Goal: Transaction & Acquisition: Subscribe to service/newsletter

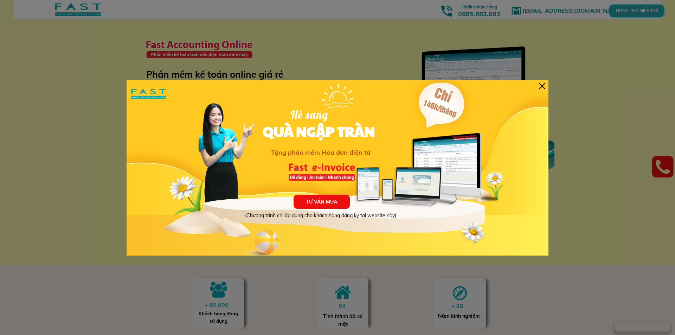
click at [335, 205] on p "TƯ VẤN MUA" at bounding box center [322, 202] width 56 height 14
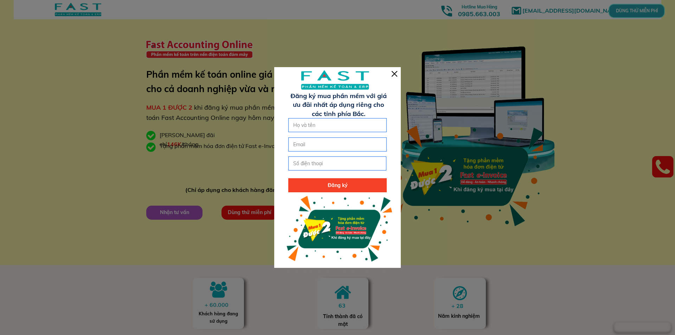
click at [341, 131] on input "text" at bounding box center [337, 124] width 92 height 13
type input "Huyền"
click at [333, 142] on input "email" at bounding box center [337, 144] width 92 height 13
type input "[EMAIL_ADDRESS][DOMAIN_NAME]"
click at [339, 162] on input "tel" at bounding box center [337, 163] width 92 height 13
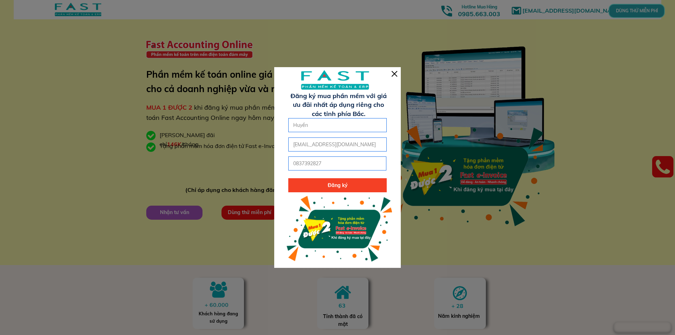
type input "0837392827"
click at [332, 186] on p "Đăng ký" at bounding box center [337, 185] width 98 height 14
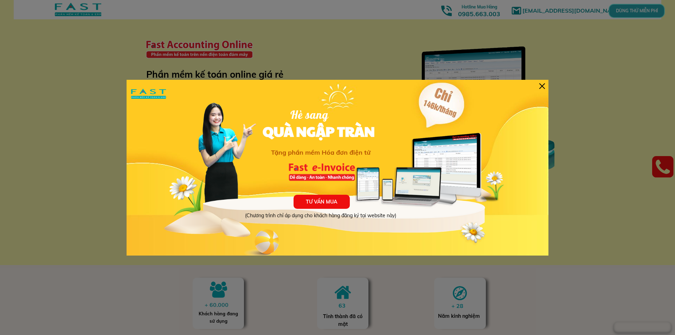
click at [542, 86] on div at bounding box center [542, 86] width 6 height 6
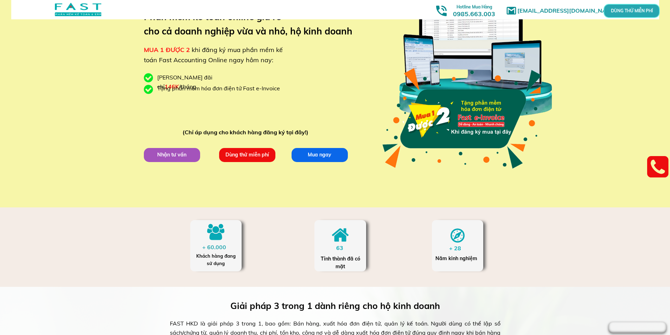
scroll to position [70, 0]
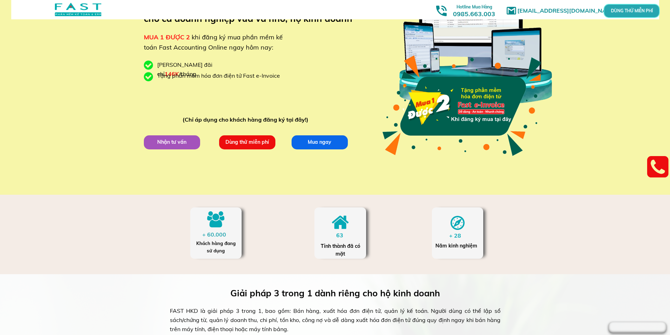
click at [321, 139] on p "Mua ngay" at bounding box center [319, 142] width 57 height 14
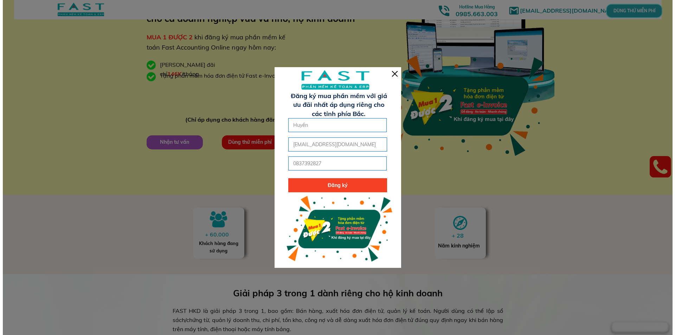
scroll to position [0, 0]
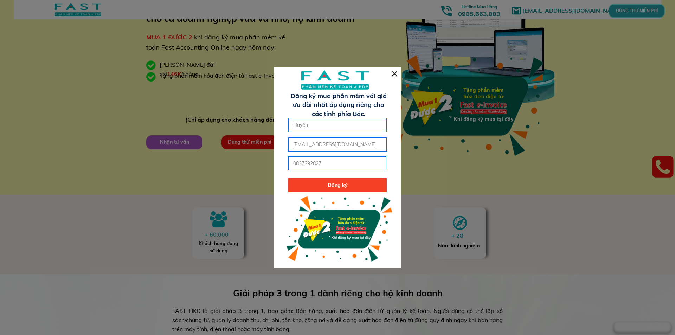
click at [394, 73] on div at bounding box center [395, 74] width 6 height 6
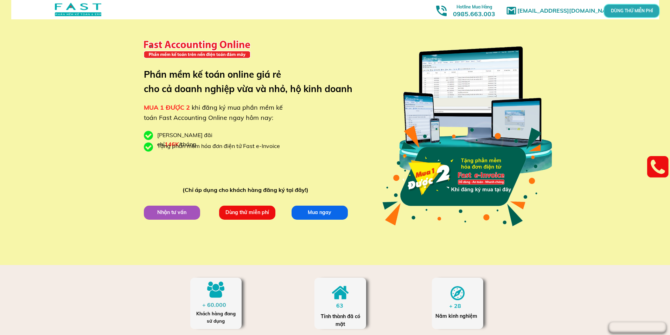
click at [75, 8] on div at bounding box center [78, 9] width 46 height 13
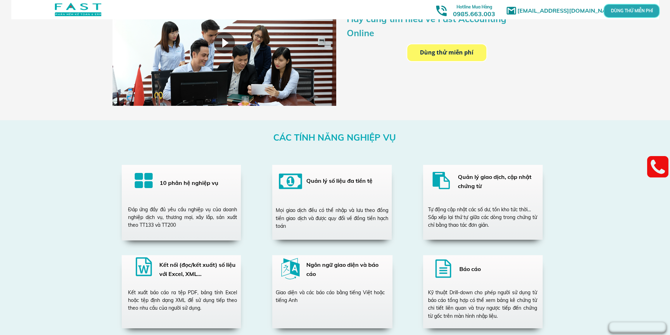
scroll to position [1160, 0]
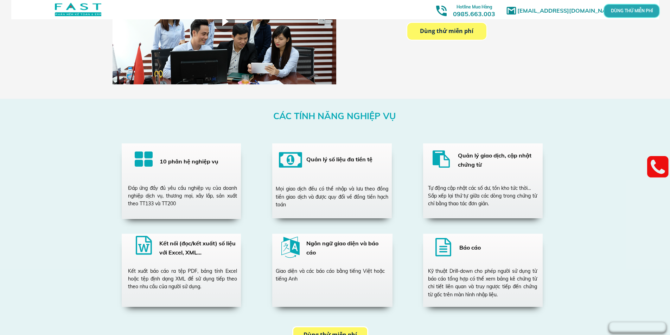
click at [182, 191] on div "Đáp ứng đầy đủ yêu cầu nghiệp vụ của doanh nghiệp dịch vụ, thương mại, xây lắp,…" at bounding box center [182, 196] width 109 height 24
click at [342, 182] on div at bounding box center [332, 180] width 120 height 75
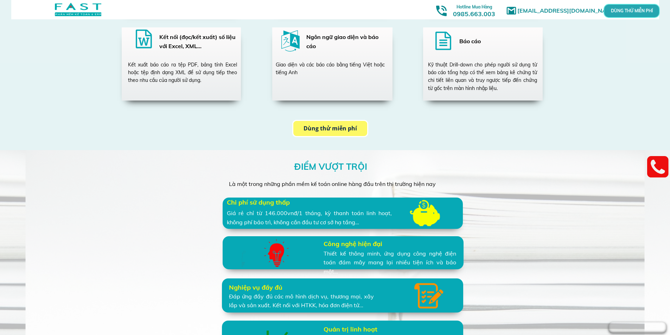
scroll to position [1441, 0]
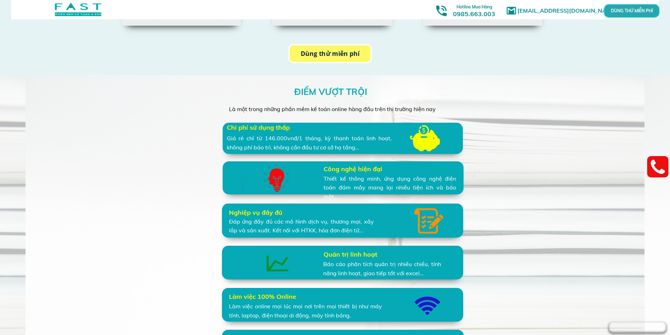
click at [343, 60] on p "Dùng thử miễn phí" at bounding box center [330, 53] width 75 height 15
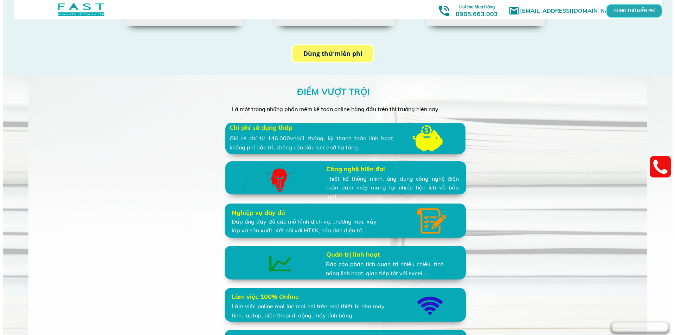
scroll to position [0, 0]
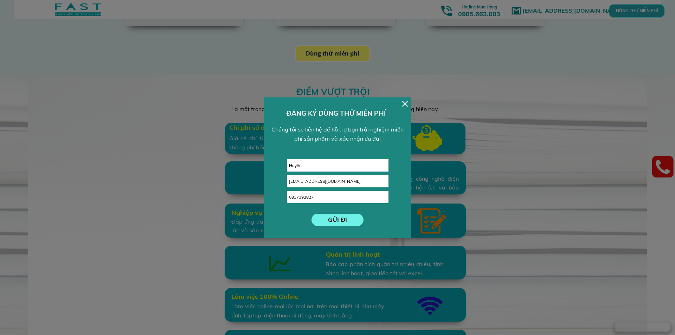
click at [408, 105] on div "GỬI ĐI Huyền [EMAIL_ADDRESS][DOMAIN_NAME] 0837392827 ĐĂNG KÝ DÙNG THỬ MIỄN PHÍ …" at bounding box center [338, 167] width 148 height 141
click at [404, 99] on div "GỬI ĐI Huyền [EMAIL_ADDRESS][DOMAIN_NAME] 0837392827 ĐĂNG KÝ DÙNG THỬ MIỄN PHÍ …" at bounding box center [338, 167] width 148 height 141
click at [405, 101] on div at bounding box center [405, 104] width 6 height 6
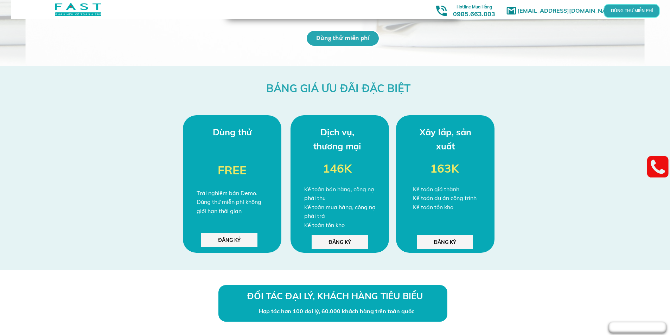
scroll to position [1785, 0]
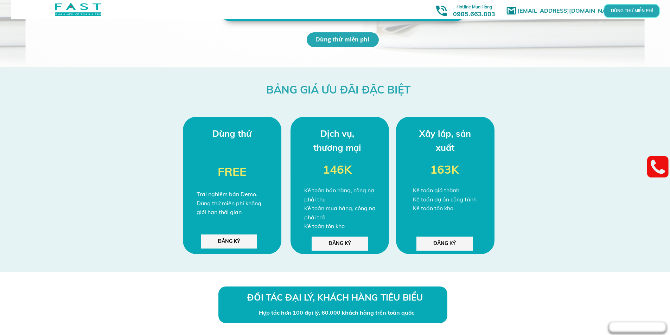
click at [346, 242] on p "ĐĂNG KÝ" at bounding box center [339, 244] width 56 height 14
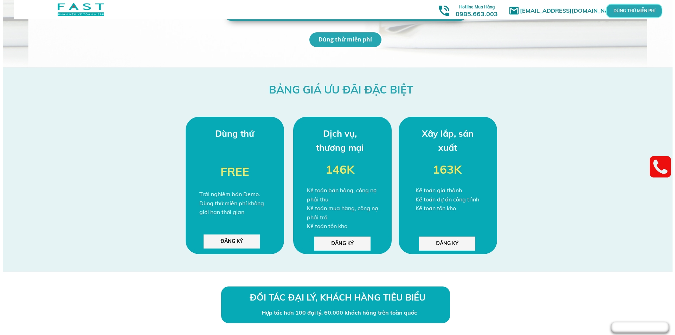
scroll to position [0, 0]
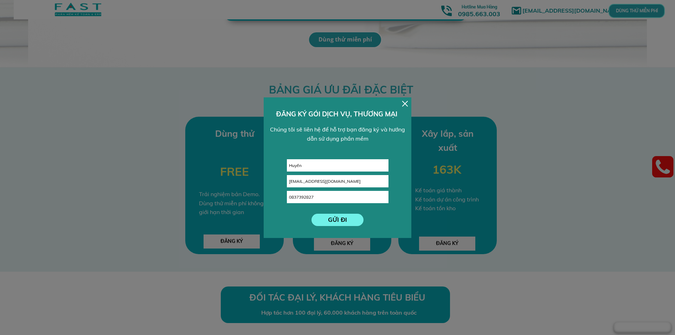
click at [406, 103] on div at bounding box center [405, 104] width 6 height 6
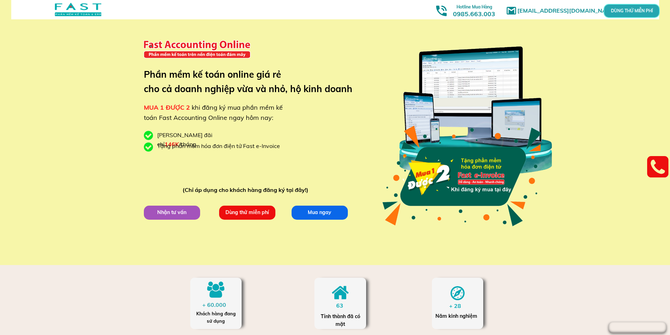
click at [58, 11] on div at bounding box center [78, 9] width 46 height 13
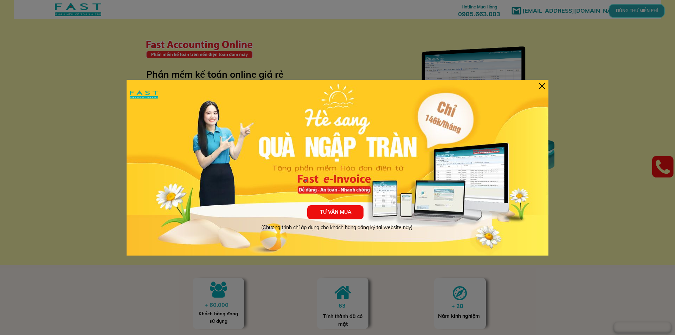
click at [542, 85] on div at bounding box center [542, 86] width 6 height 6
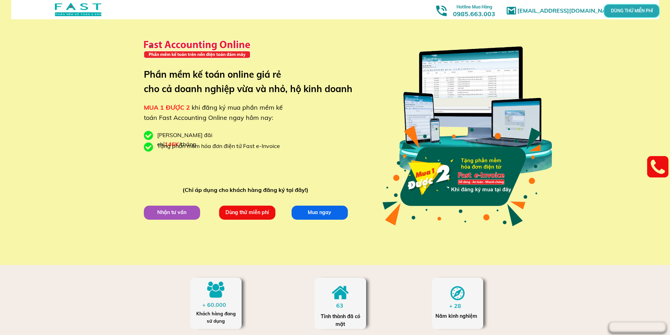
click at [79, 9] on div at bounding box center [78, 9] width 46 height 13
